Goal: Task Accomplishment & Management: Use online tool/utility

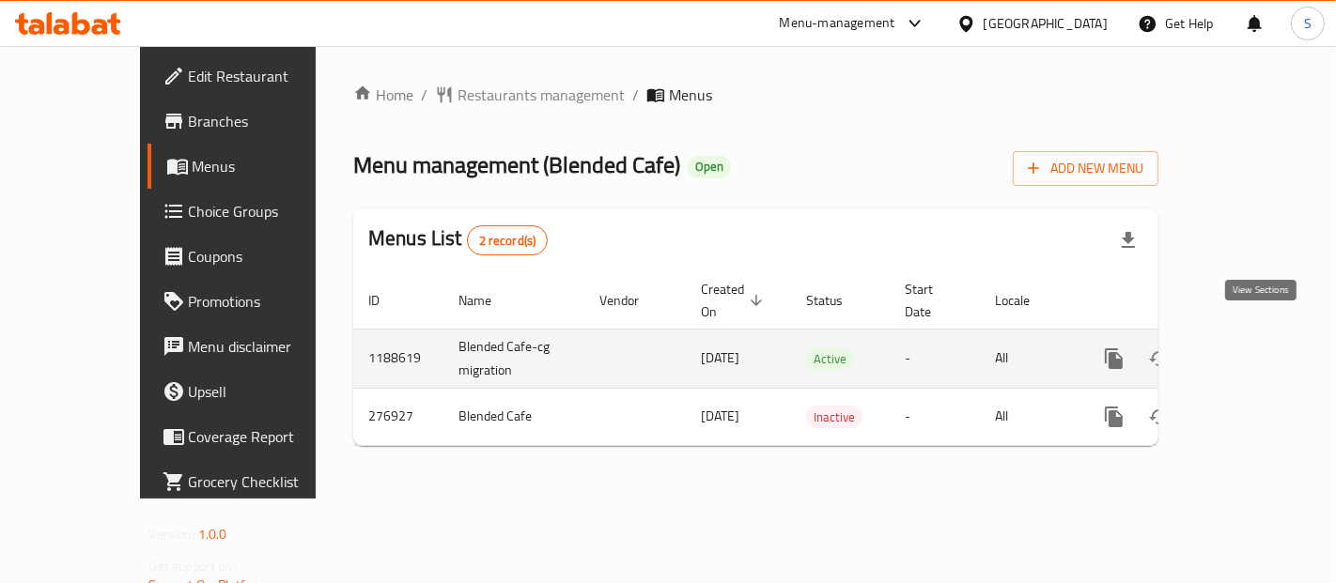
click at [1272, 336] on link "enhanced table" at bounding box center [1249, 358] width 45 height 45
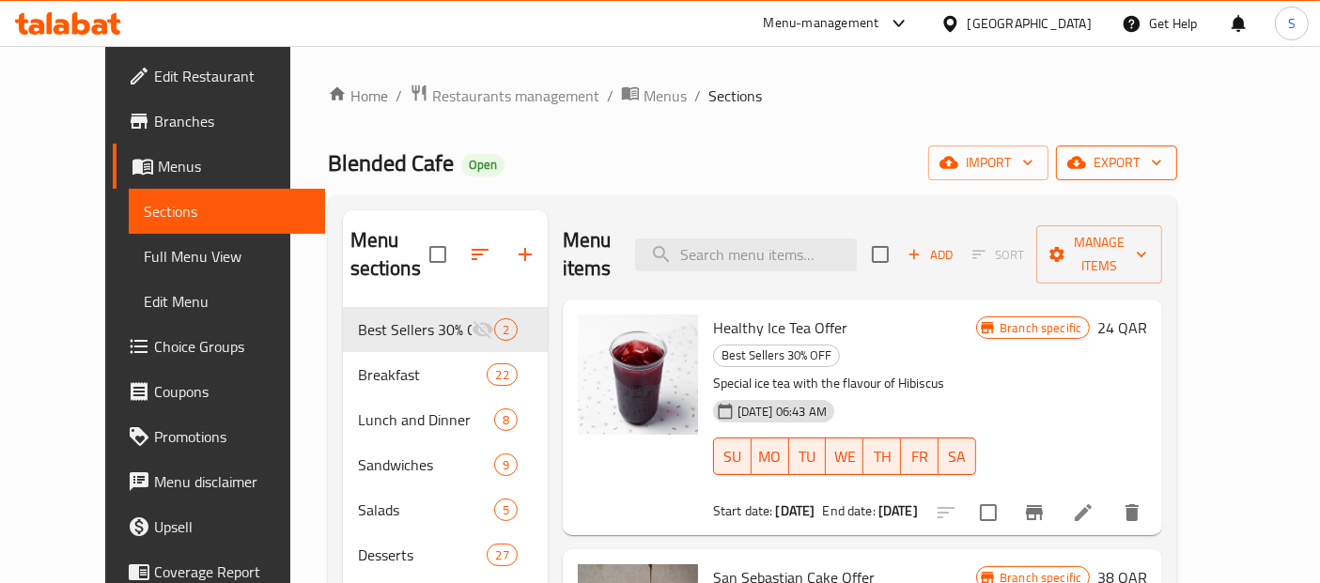
click at [1177, 175] on button "export" at bounding box center [1116, 163] width 121 height 35
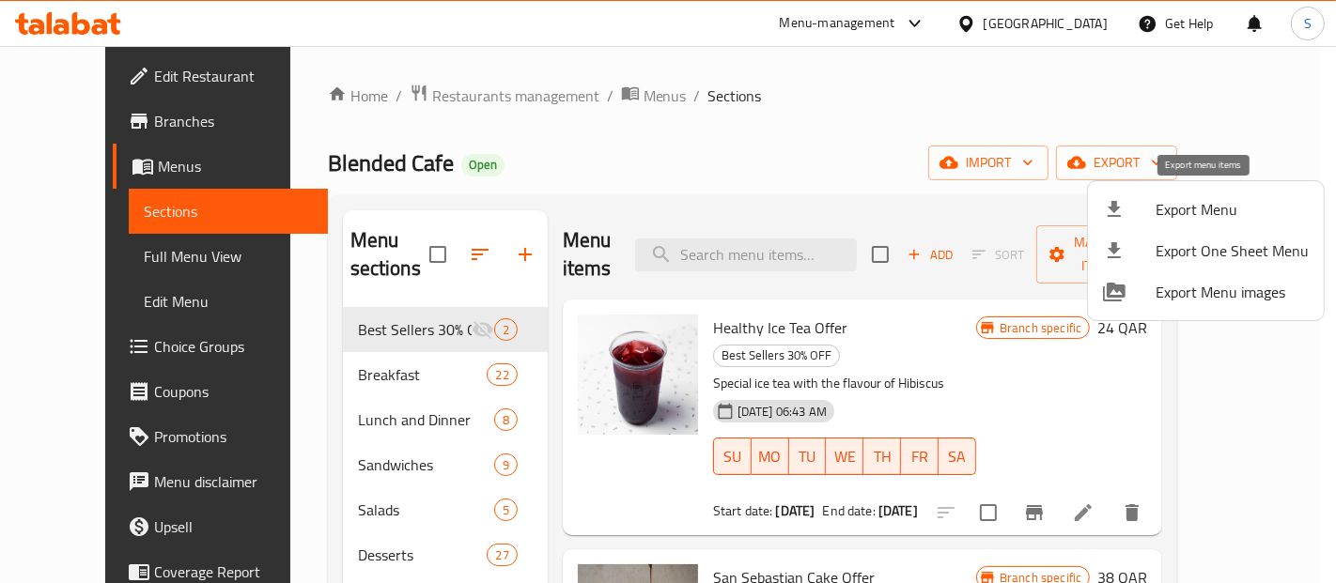
click at [1122, 210] on icon at bounding box center [1114, 209] width 23 height 23
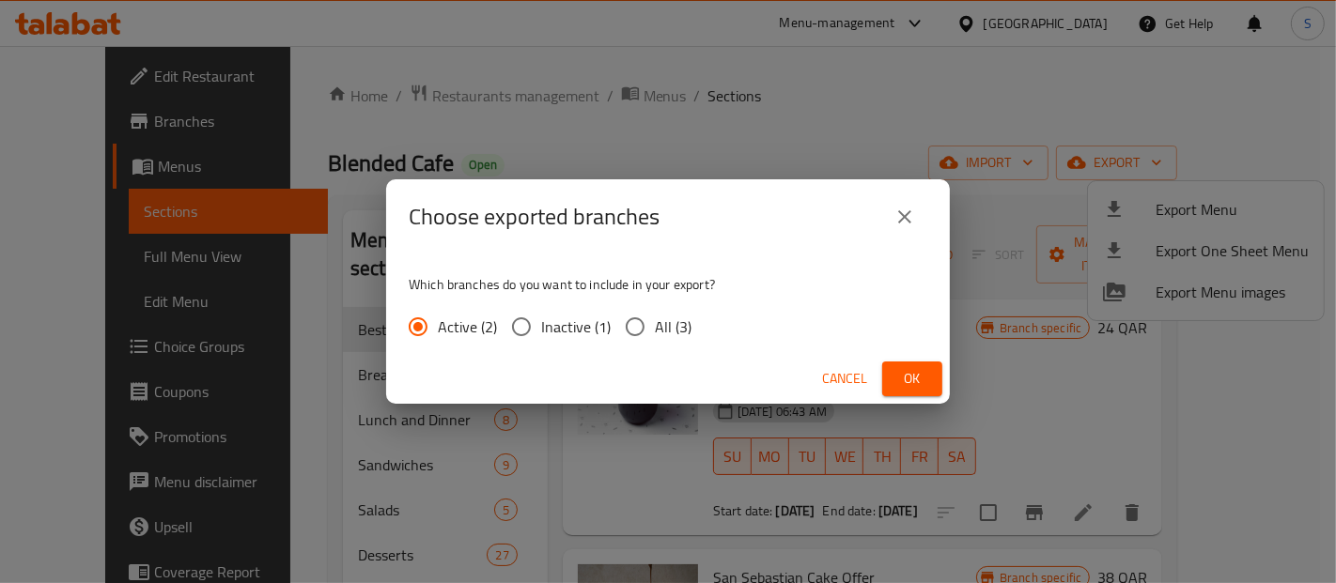
click at [665, 338] on span "All (3)" at bounding box center [673, 327] width 37 height 23
click at [655, 339] on input "All (3)" at bounding box center [634, 326] width 39 height 39
radio input "true"
click at [915, 372] on span "Ok" at bounding box center [912, 378] width 30 height 23
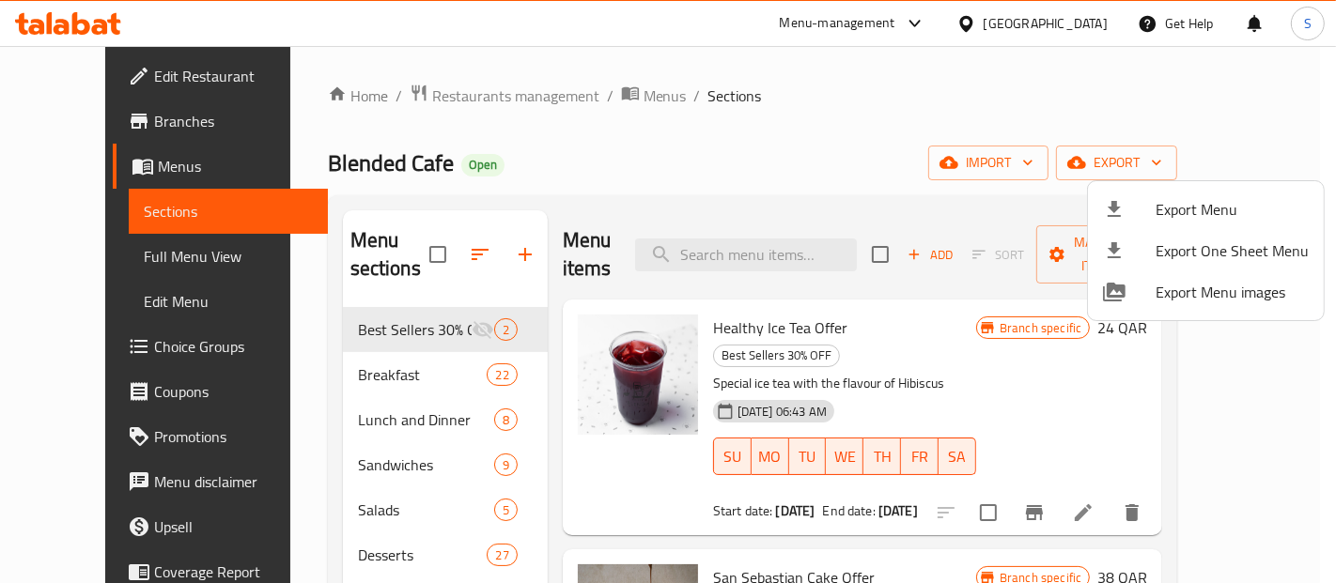
click at [58, 121] on div at bounding box center [668, 291] width 1336 height 583
click at [154, 121] on span "Branches" at bounding box center [233, 121] width 159 height 23
